Goal: Information Seeking & Learning: Learn about a topic

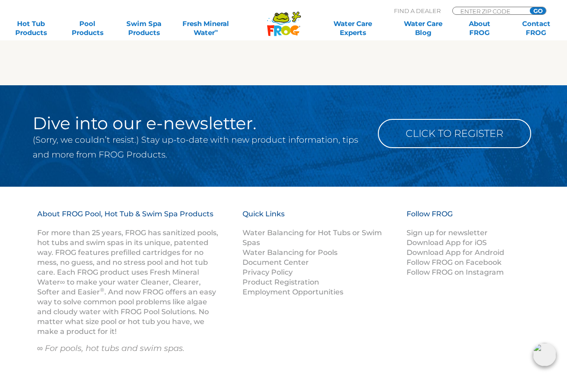
scroll to position [2466, 0]
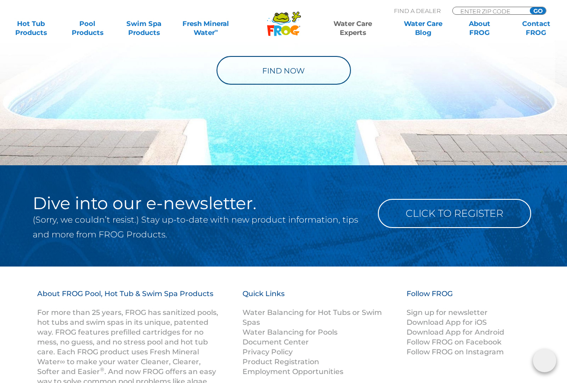
scroll to position [762, 0]
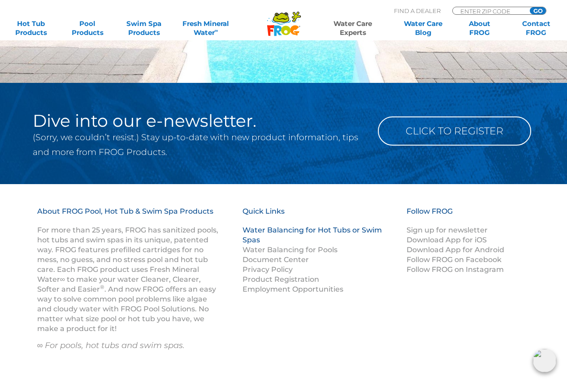
click at [274, 228] on link "Water Balancing for Hot Tubs or Swim Spas" at bounding box center [312, 235] width 139 height 18
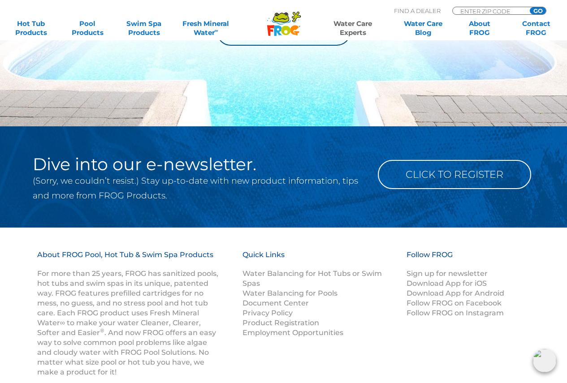
scroll to position [1166, 0]
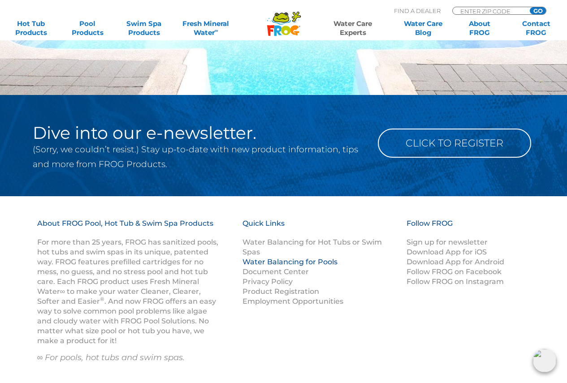
click at [286, 263] on link "Water Balancing for Pools" at bounding box center [290, 262] width 95 height 9
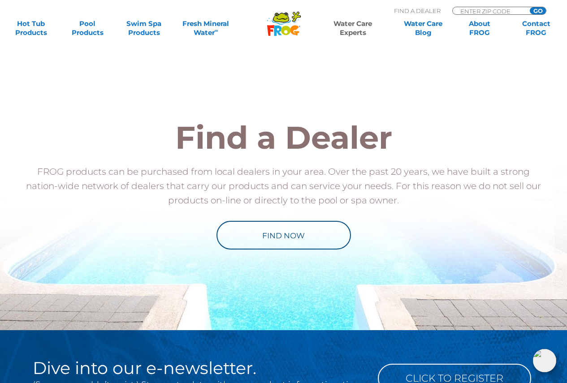
scroll to position [941, 0]
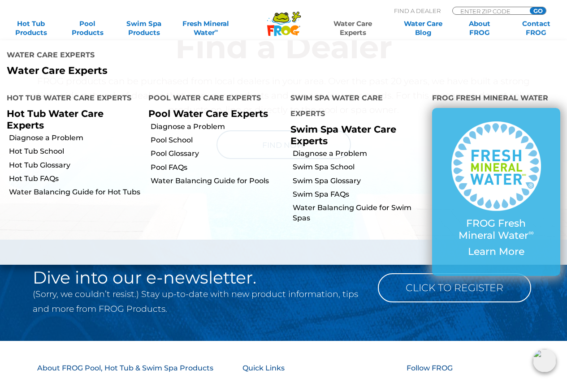
click at [363, 27] on link "Water Care Experts" at bounding box center [352, 28] width 71 height 18
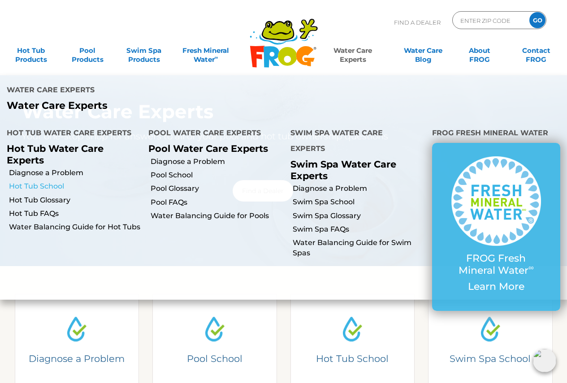
click at [55, 182] on link "Hot Tub School" at bounding box center [75, 187] width 133 height 10
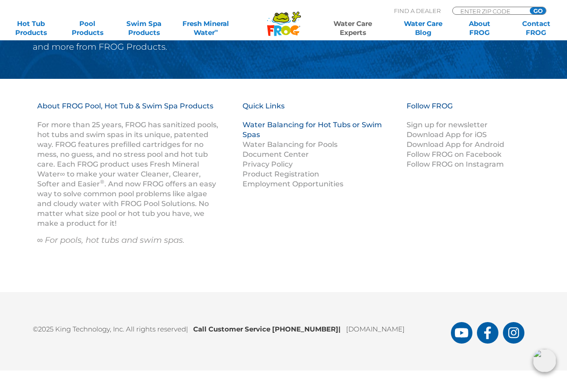
scroll to position [869, 0]
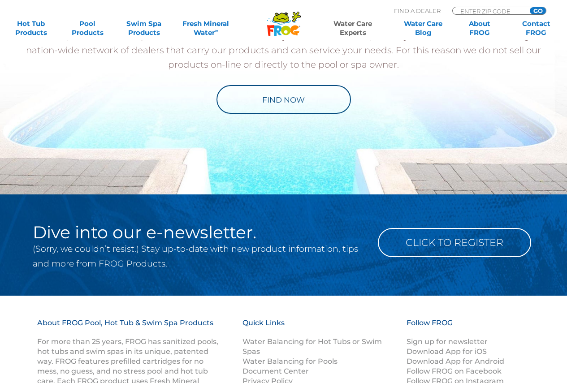
scroll to position [941, 0]
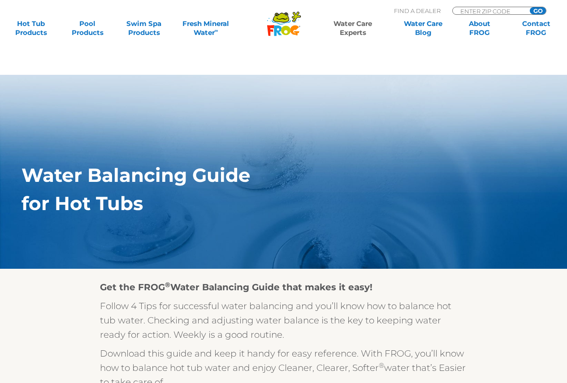
scroll to position [892, 0]
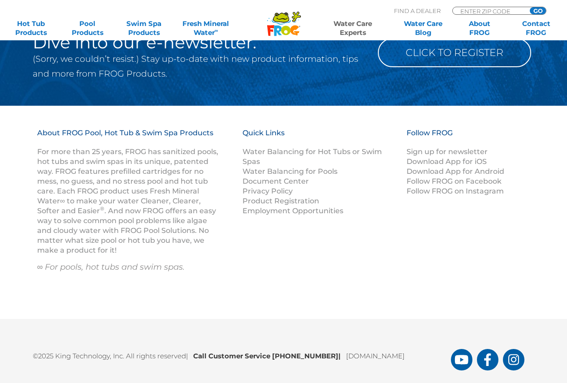
scroll to position [762, 0]
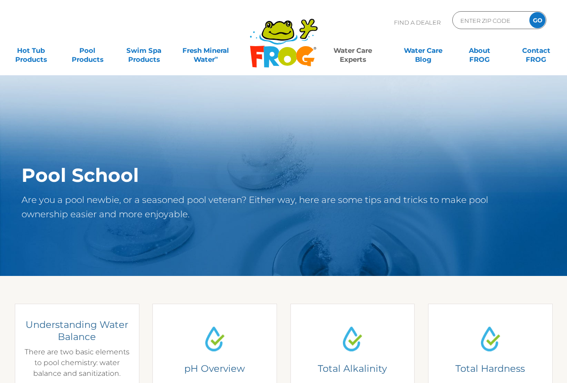
click at [68, 345] on link "Water Balance Understanding Water Balance There are two basic elements to pool …" at bounding box center [77, 349] width 125 height 90
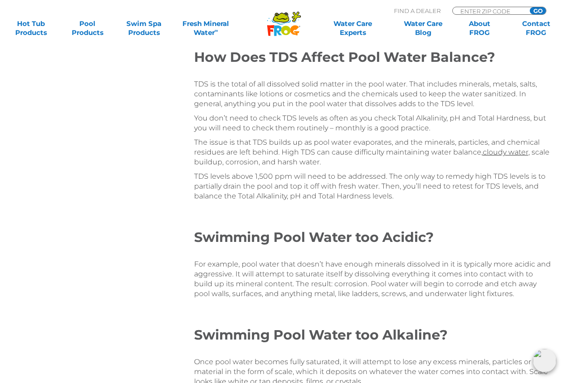
scroll to position [1435, 0]
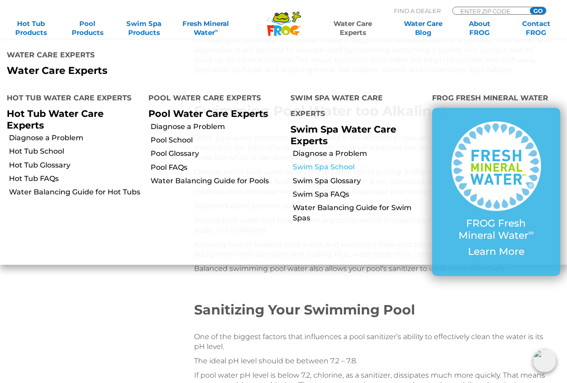
click at [339, 162] on link "Swim Spa School" at bounding box center [359, 167] width 133 height 10
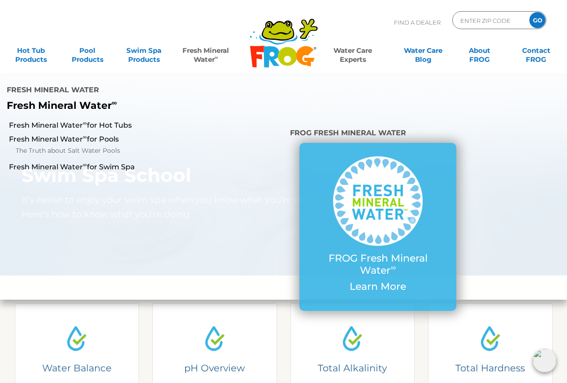
click at [211, 52] on link "Fresh Mineral Water ∞" at bounding box center [205, 51] width 55 height 18
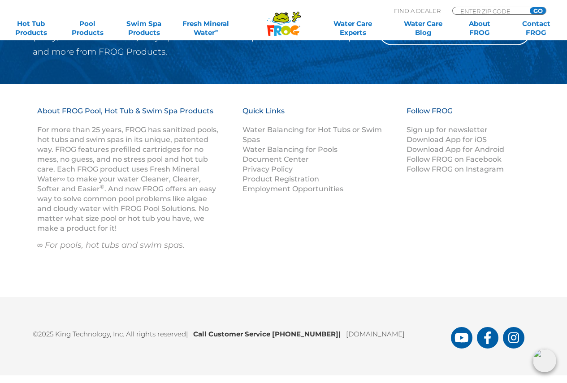
scroll to position [613, 0]
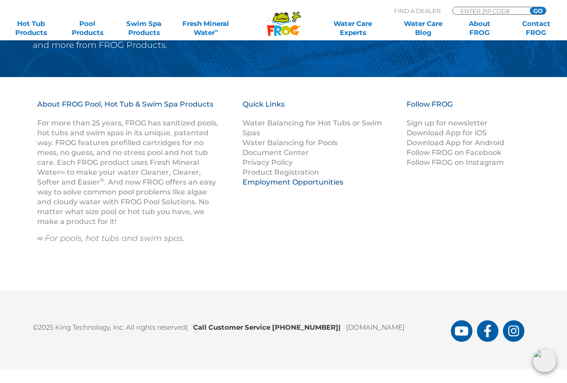
click at [322, 183] on link "Employment Opportunities" at bounding box center [293, 182] width 101 height 9
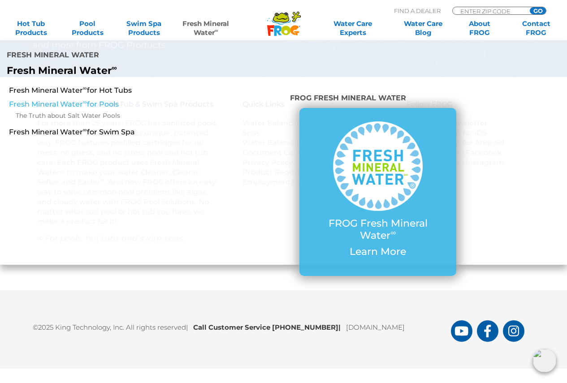
click at [108, 100] on link "Fresh Mineral Water ∞ for Pools" at bounding box center [99, 105] width 180 height 10
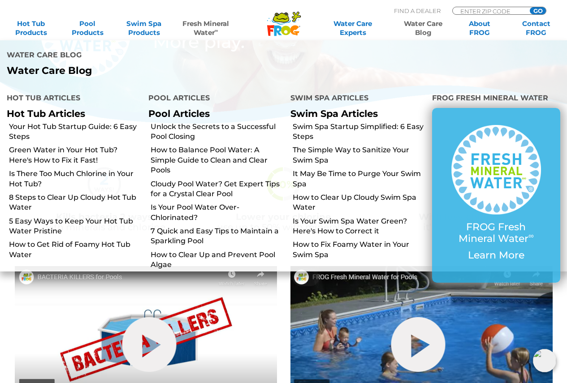
scroll to position [50, 0]
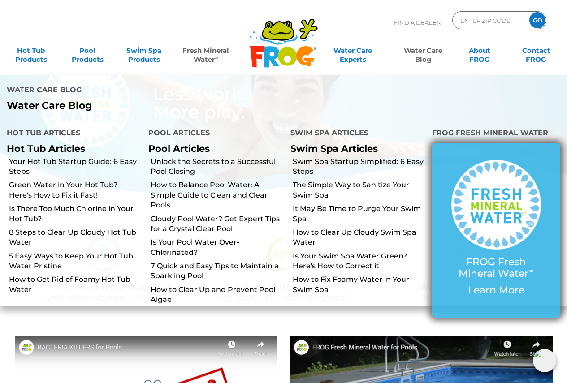
click at [491, 285] on p "Learn More" at bounding box center [496, 291] width 92 height 12
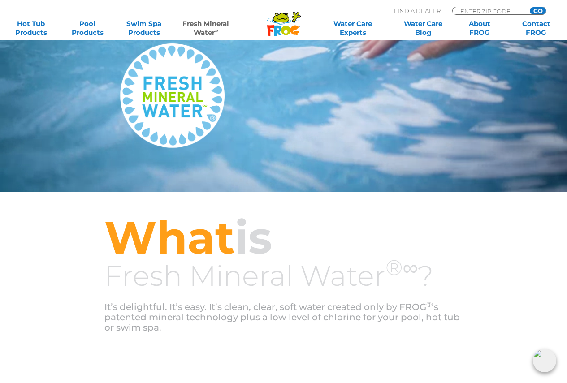
scroll to position [90, 0]
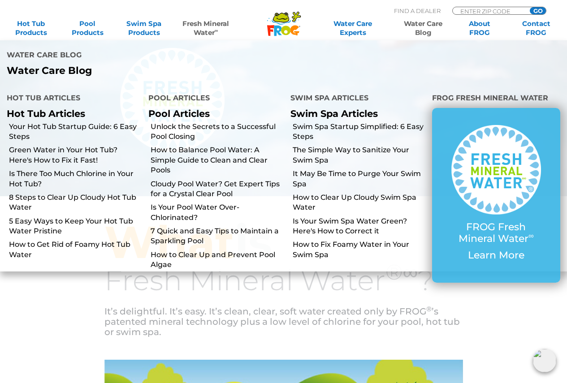
click at [423, 30] on link "Water Care Blog" at bounding box center [423, 28] width 44 height 18
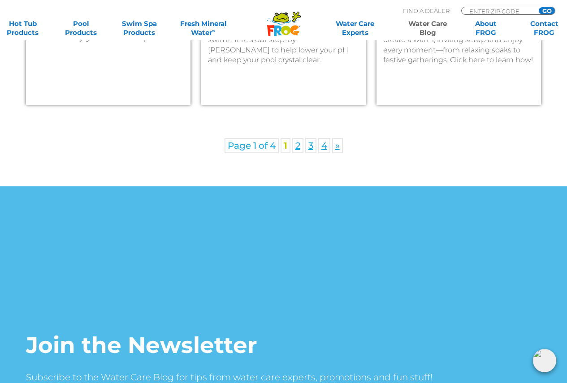
scroll to position [1435, 0]
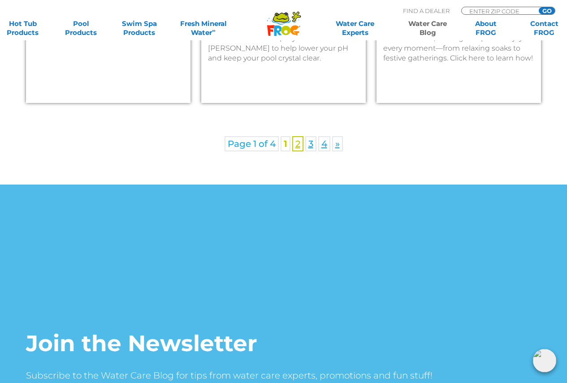
click at [299, 150] on link "2" at bounding box center [297, 143] width 11 height 15
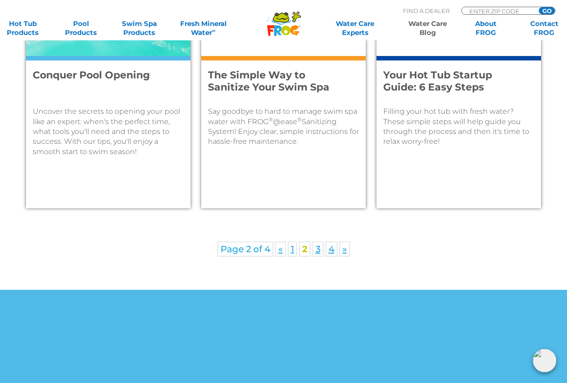
scroll to position [1388, 0]
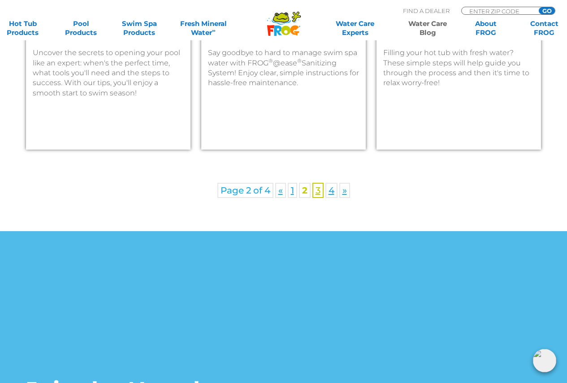
click at [318, 197] on link "3" at bounding box center [317, 190] width 11 height 15
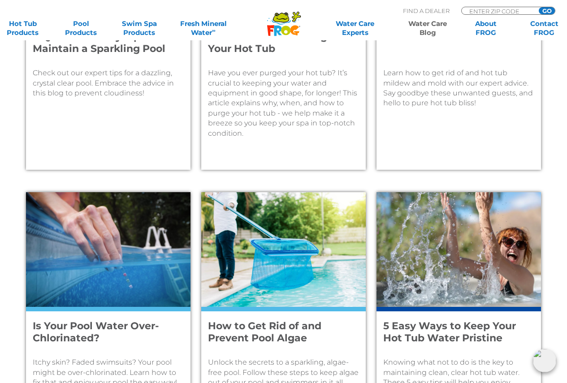
scroll to position [669, 0]
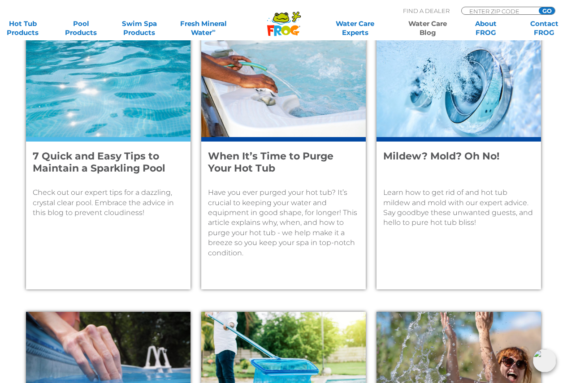
click at [460, 188] on p "Learn how to get rid of and hot tub mildew and mold with our expert advice. Say…" at bounding box center [458, 208] width 151 height 40
click at [426, 157] on h4 "Mildew? Mold? Oh No!" at bounding box center [452, 163] width 139 height 24
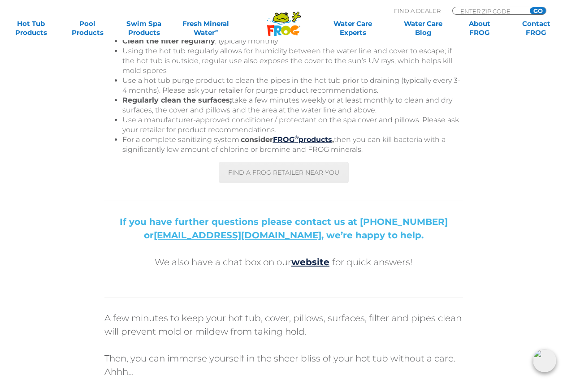
scroll to position [1700, 0]
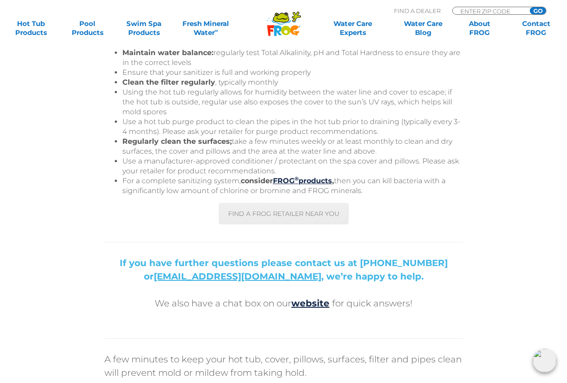
click at [286, 196] on div at bounding box center [283, 199] width 359 height 7
click at [288, 203] on link "FIND A FROG RETAILER NEAR YOU" at bounding box center [284, 214] width 130 height 22
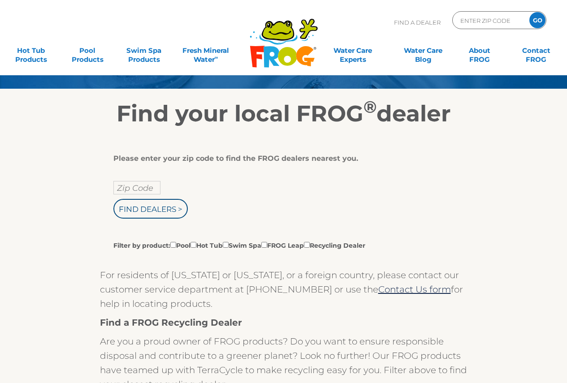
scroll to position [90, 0]
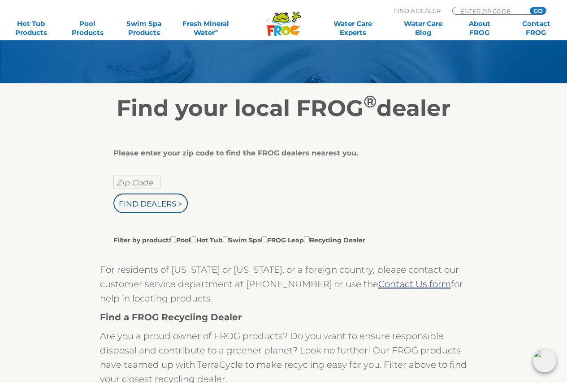
click at [154, 174] on div "Please enter your zip code to find the FROG dealers nearest you. Zip Code Find …" at bounding box center [280, 197] width 334 height 96
click at [147, 183] on input "text" at bounding box center [136, 182] width 47 height 13
type input "97426"
click at [113, 194] on input "Find Dealers >" at bounding box center [150, 204] width 74 height 20
click at [170, 208] on input "Find Dealers >" at bounding box center [150, 204] width 74 height 20
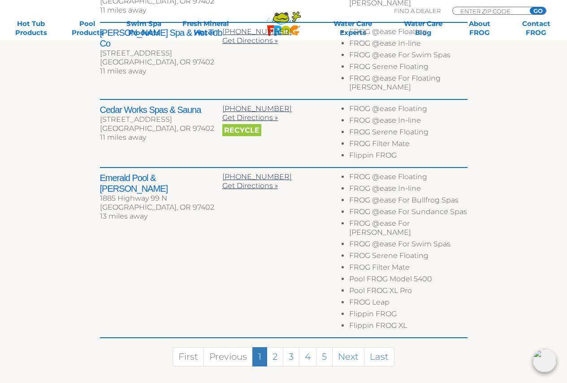
scroll to position [538, 0]
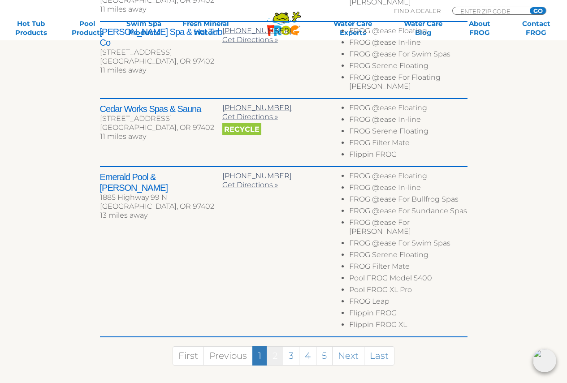
click at [277, 347] on link "2" at bounding box center [275, 356] width 17 height 19
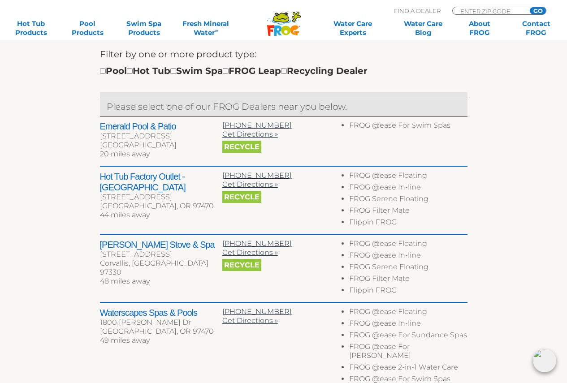
scroll to position [281, 0]
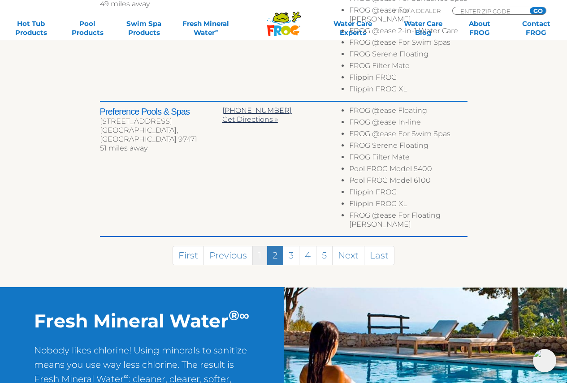
click at [262, 246] on link "1" at bounding box center [259, 255] width 15 height 19
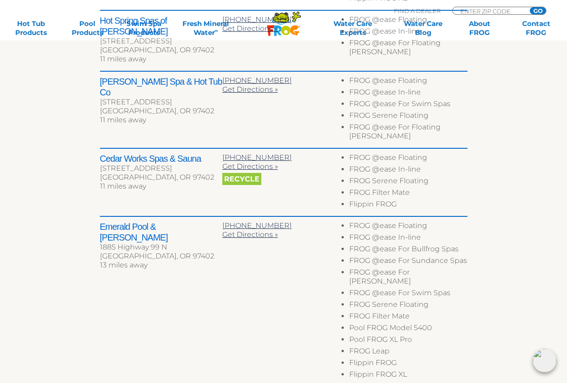
scroll to position [493, 0]
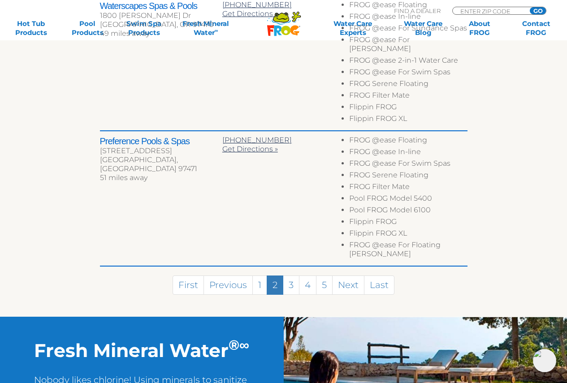
scroll to position [639, 0]
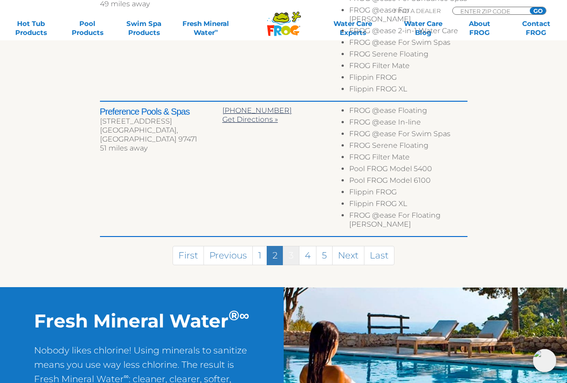
click at [295, 246] on link "3" at bounding box center [291, 255] width 17 height 19
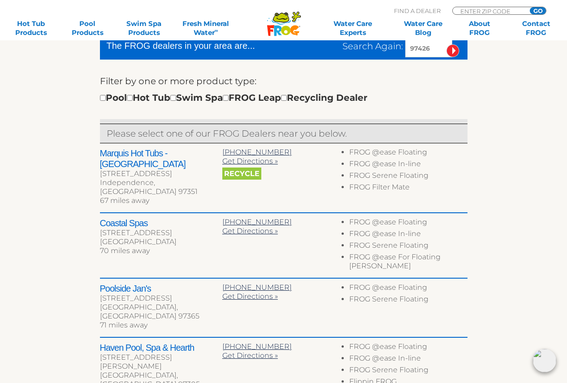
scroll to position [275, 0]
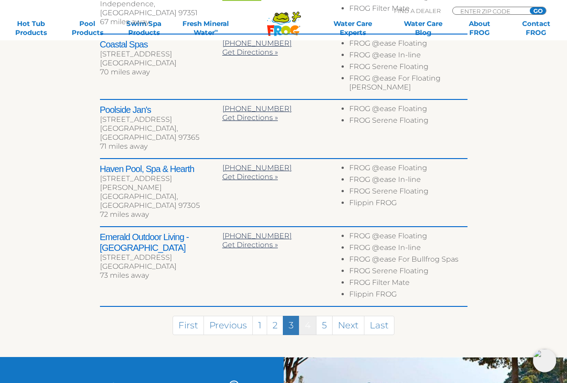
click at [312, 316] on link "4" at bounding box center [307, 325] width 17 height 19
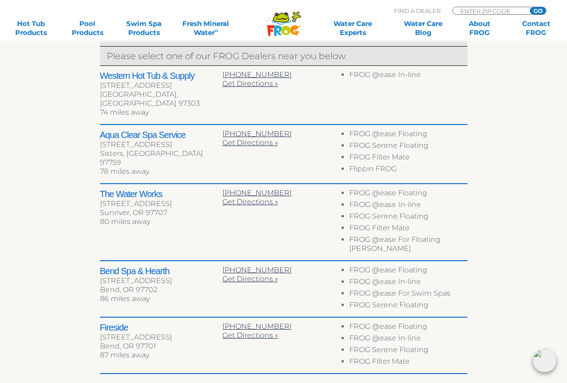
scroll to position [398, 0]
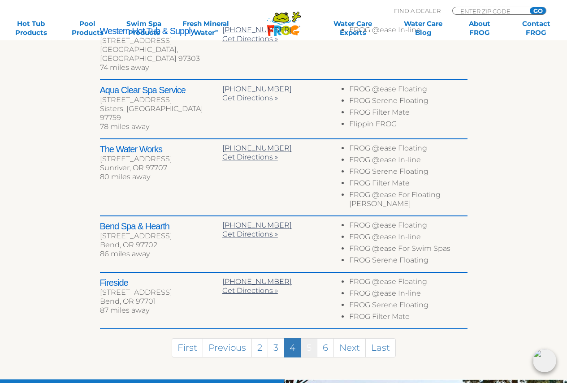
click at [311, 338] on link "5" at bounding box center [309, 347] width 17 height 19
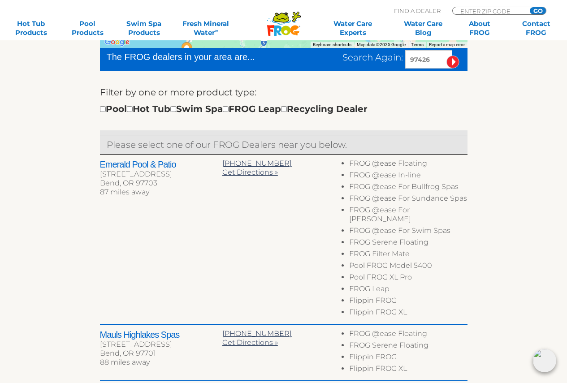
scroll to position [264, 0]
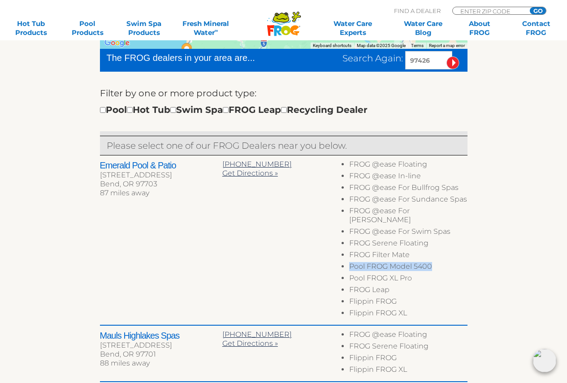
drag, startPoint x: 433, startPoint y: 258, endPoint x: 349, endPoint y: 262, distance: 83.5
click at [349, 262] on li "Pool FROG Model 5400" at bounding box center [408, 268] width 118 height 12
copy li "Pool FROG Model 5400"
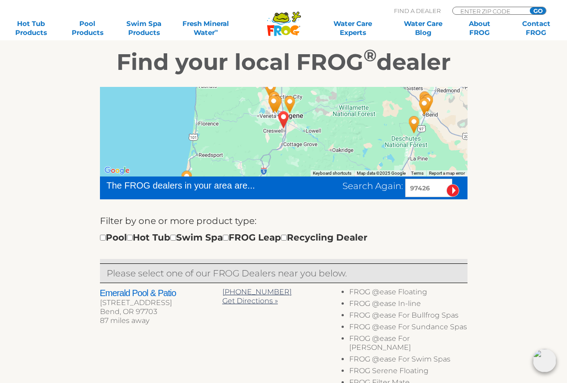
scroll to position [129, 0]
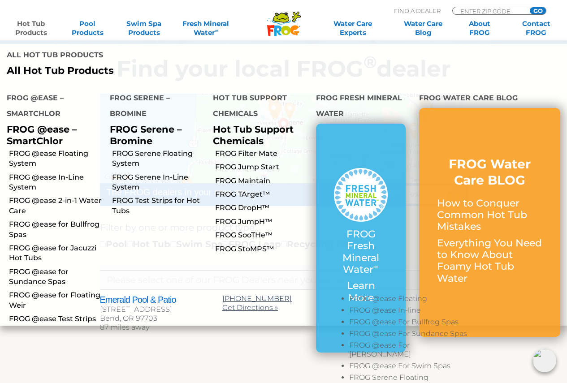
click at [34, 30] on link "Hot Tub Products" at bounding box center [31, 28] width 44 height 18
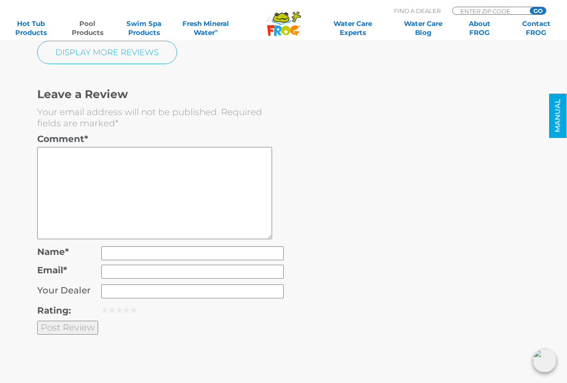
scroll to position [2286, 0]
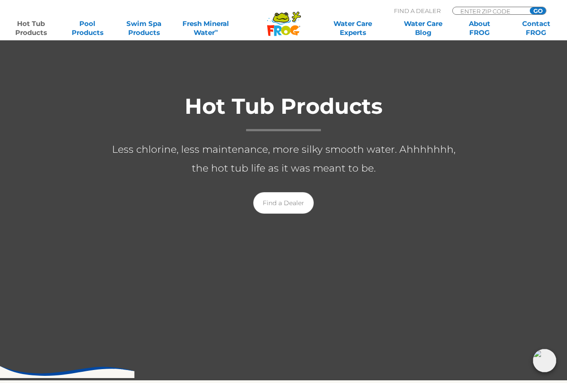
scroll to position [134, 0]
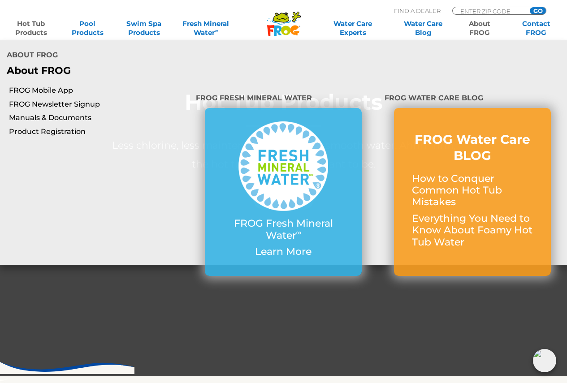
click at [488, 24] on link "About FROG" at bounding box center [480, 28] width 44 height 18
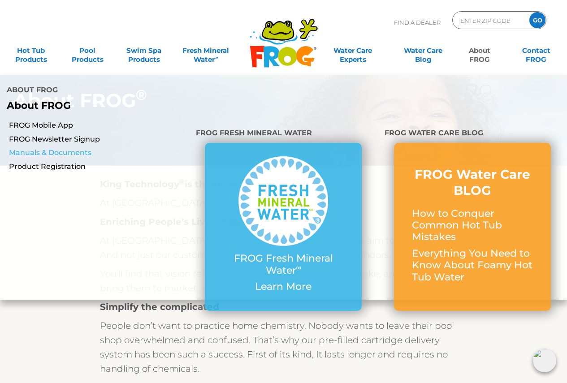
click at [66, 148] on link "Manuals & Documents" at bounding box center [99, 153] width 180 height 10
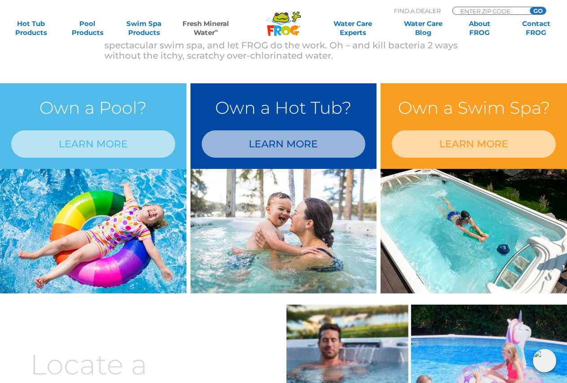
scroll to position [717, 0]
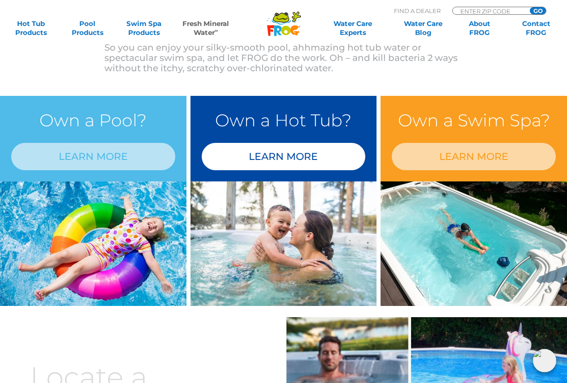
click at [291, 155] on link "LEARN MORE" at bounding box center [284, 156] width 164 height 27
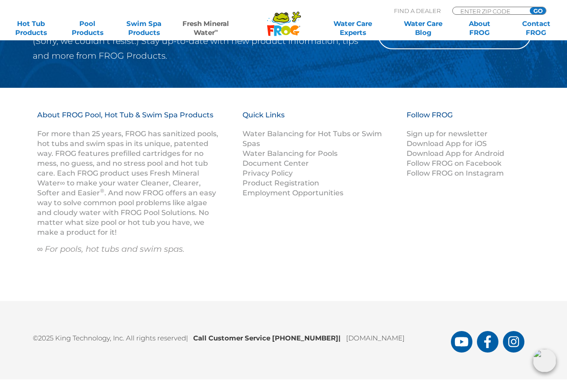
scroll to position [1395, 0]
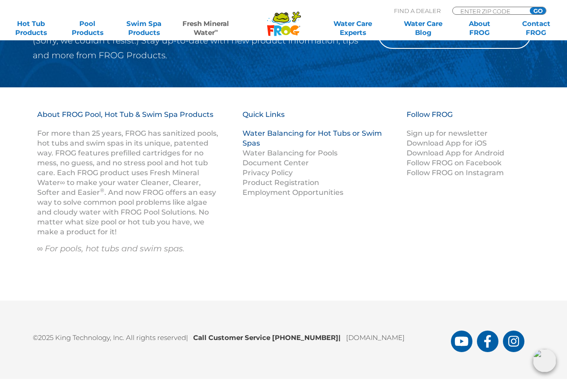
click at [320, 129] on link "Water Balancing for Hot Tubs or Swim Spas" at bounding box center [312, 138] width 139 height 18
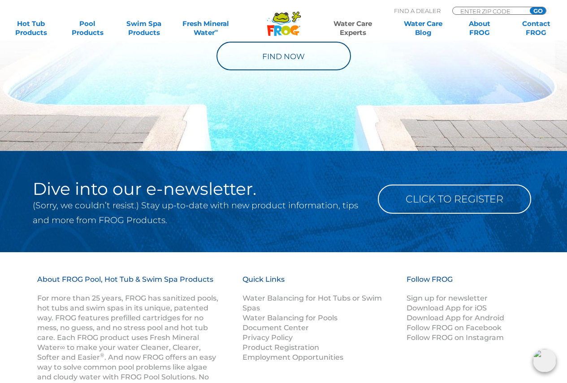
scroll to position [1061, 0]
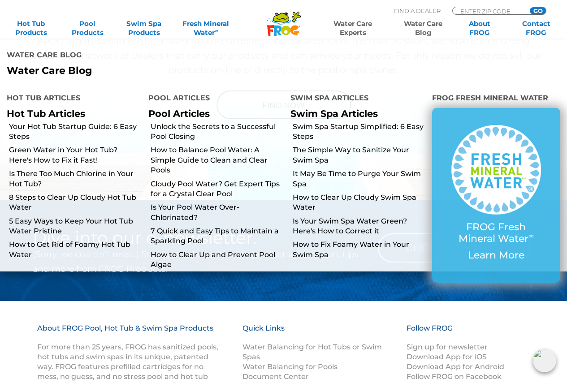
click at [419, 30] on link "Water Care Blog" at bounding box center [423, 28] width 44 height 18
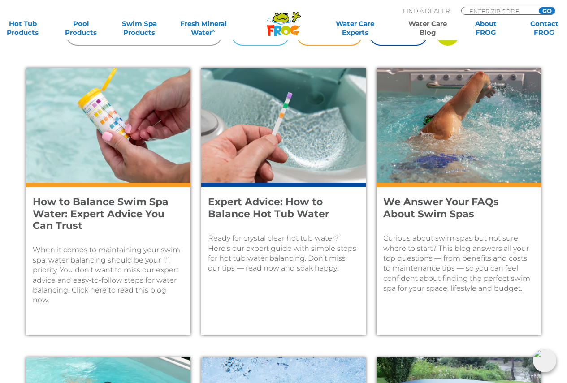
scroll to position [403, 0]
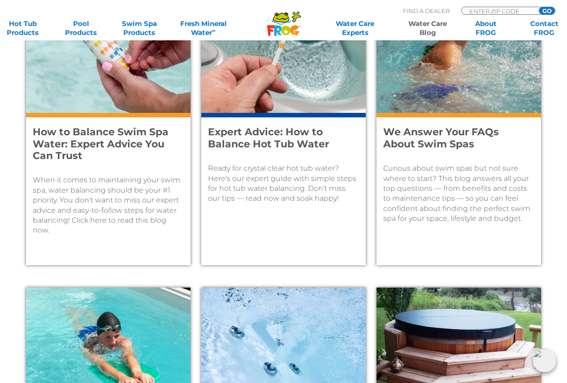
click at [144, 137] on h4 "How to Balance Swim Spa Water: Expert Advice You Can Trust" at bounding box center [102, 143] width 139 height 35
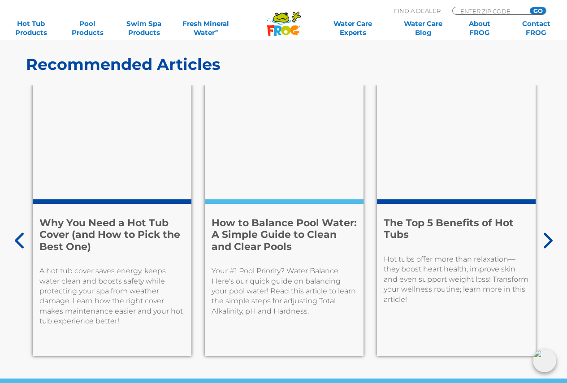
scroll to position [4349, 0]
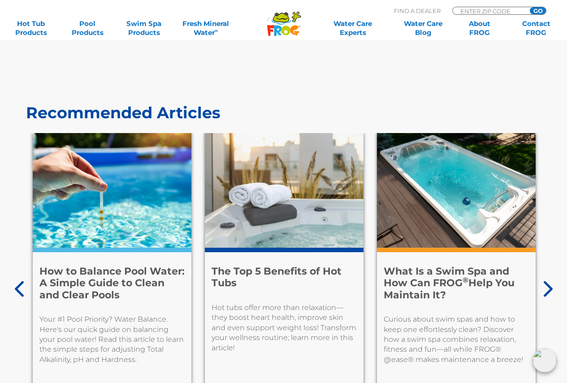
click at [410, 278] on h4 "What Is a Swim Spa and How Can FROG ® Help You Maintain It?" at bounding box center [456, 283] width 145 height 35
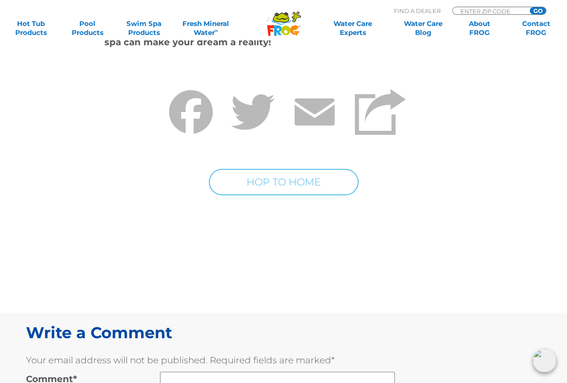
scroll to position [4435, 0]
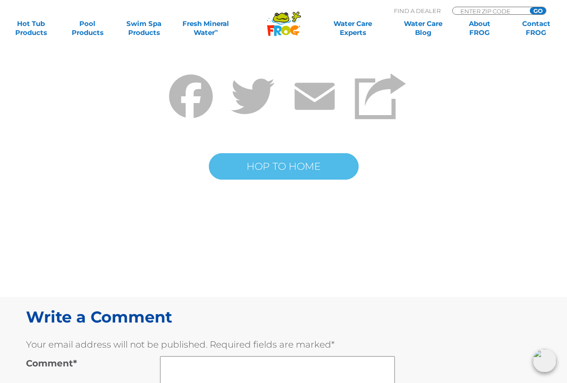
click at [292, 153] on link "HOP TO HOME" at bounding box center [284, 166] width 150 height 26
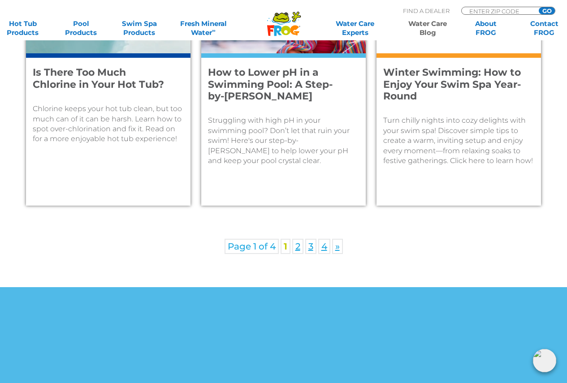
scroll to position [1390, 0]
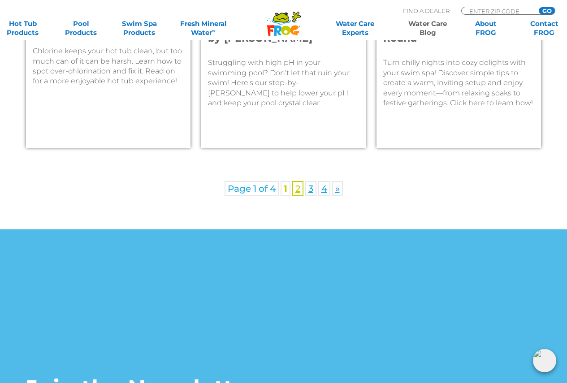
click at [298, 189] on link "2" at bounding box center [297, 188] width 11 height 15
